Goal: Transaction & Acquisition: Obtain resource

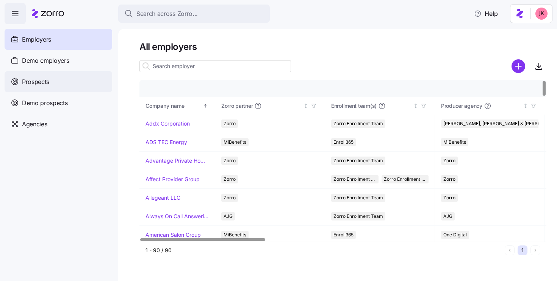
click at [63, 86] on div "Prospects" at bounding box center [59, 81] width 108 height 21
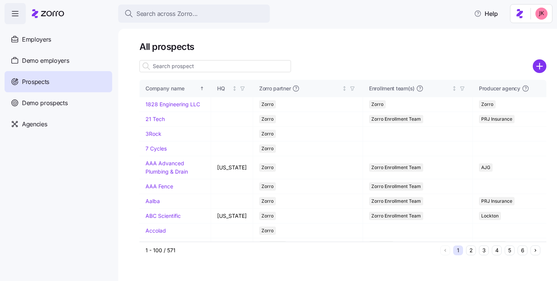
click at [161, 69] on input at bounding box center [214, 66] width 151 height 12
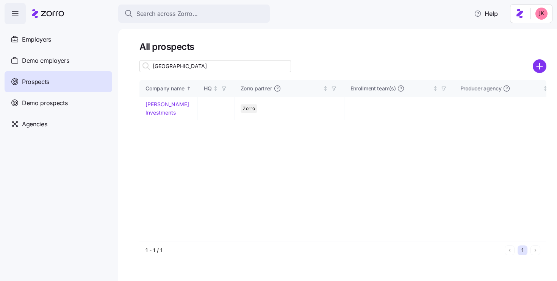
click at [195, 70] on input "sydney" at bounding box center [214, 66] width 151 height 12
type input "sydney"
click at [172, 110] on link "[PERSON_NAME] Investments" at bounding box center [167, 108] width 44 height 15
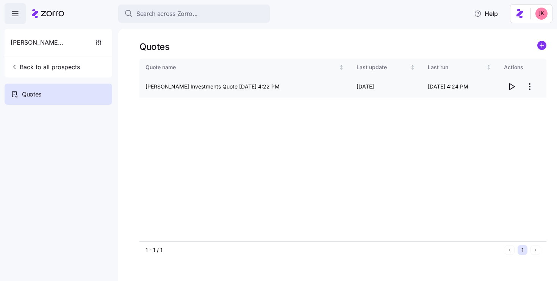
click at [510, 87] on icon "button" at bounding box center [511, 86] width 9 height 9
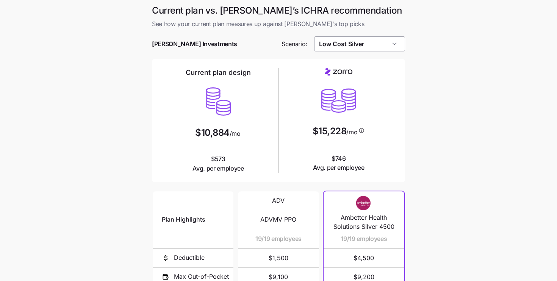
click at [374, 43] on input "Low Cost Silver" at bounding box center [359, 43] width 91 height 15
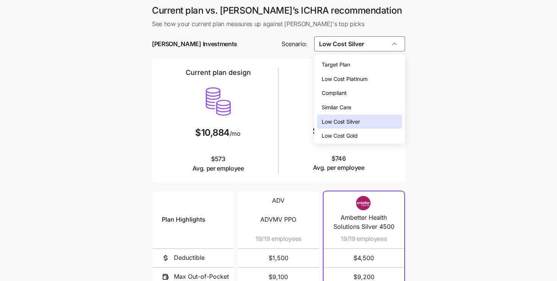
click at [463, 42] on main "Current plan vs. [PERSON_NAME]’s ICHRA recommendation See how your current plan…" at bounding box center [278, 207] width 557 height 414
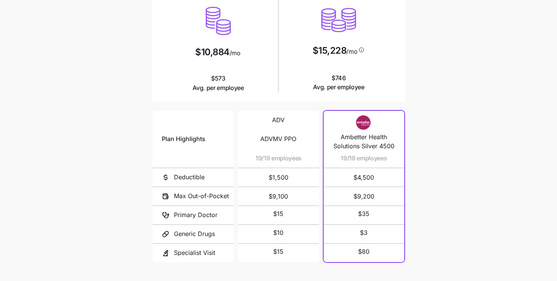
scroll to position [132, 0]
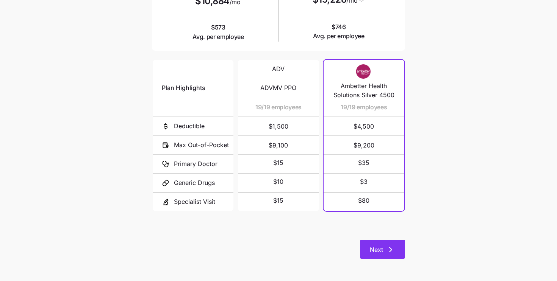
click at [384, 242] on button "Next" at bounding box center [382, 249] width 45 height 19
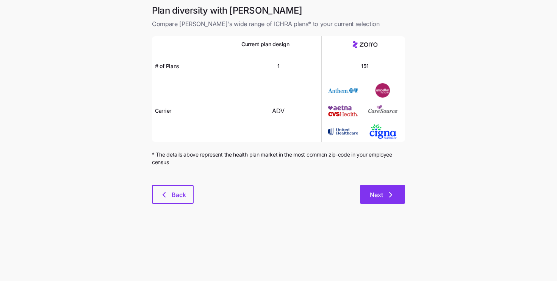
click at [392, 195] on icon "button" at bounding box center [390, 194] width 9 height 9
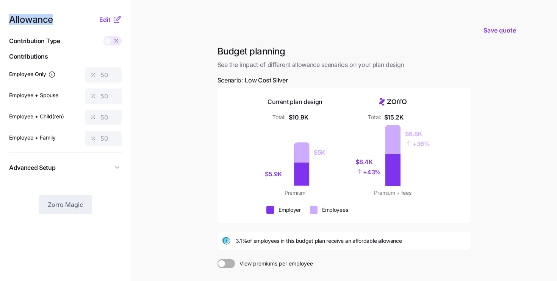
click at [6, 3] on nav "Allowance Edit Contribution Type Use classes Contributions Employee Only 50 Emp…" at bounding box center [65, 186] width 131 height 372
